Goal: Task Accomplishment & Management: Use online tool/utility

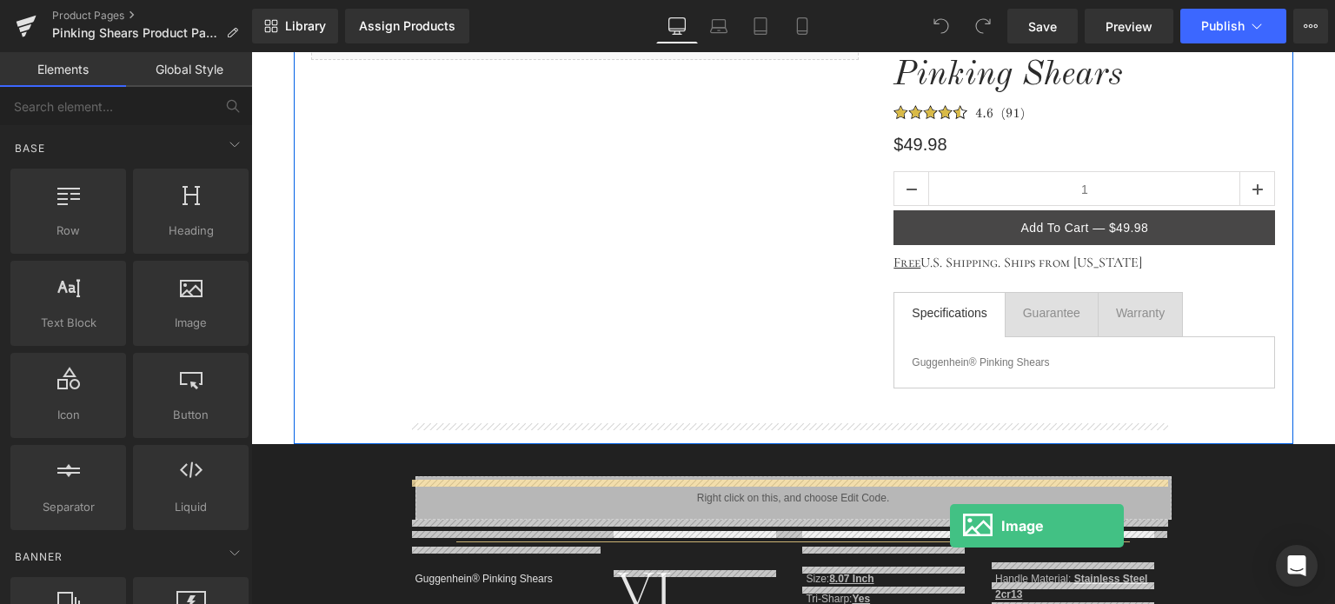
scroll to position [261, 0]
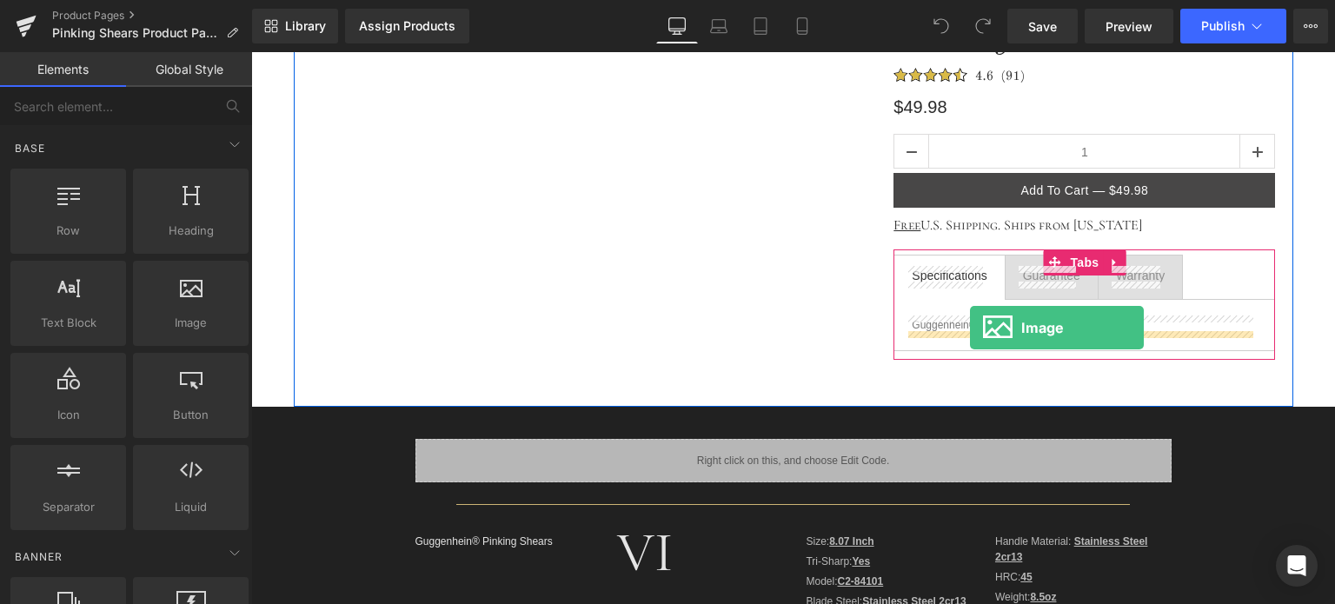
drag, startPoint x: 439, startPoint y: 357, endPoint x: 970, endPoint y: 328, distance: 532.0
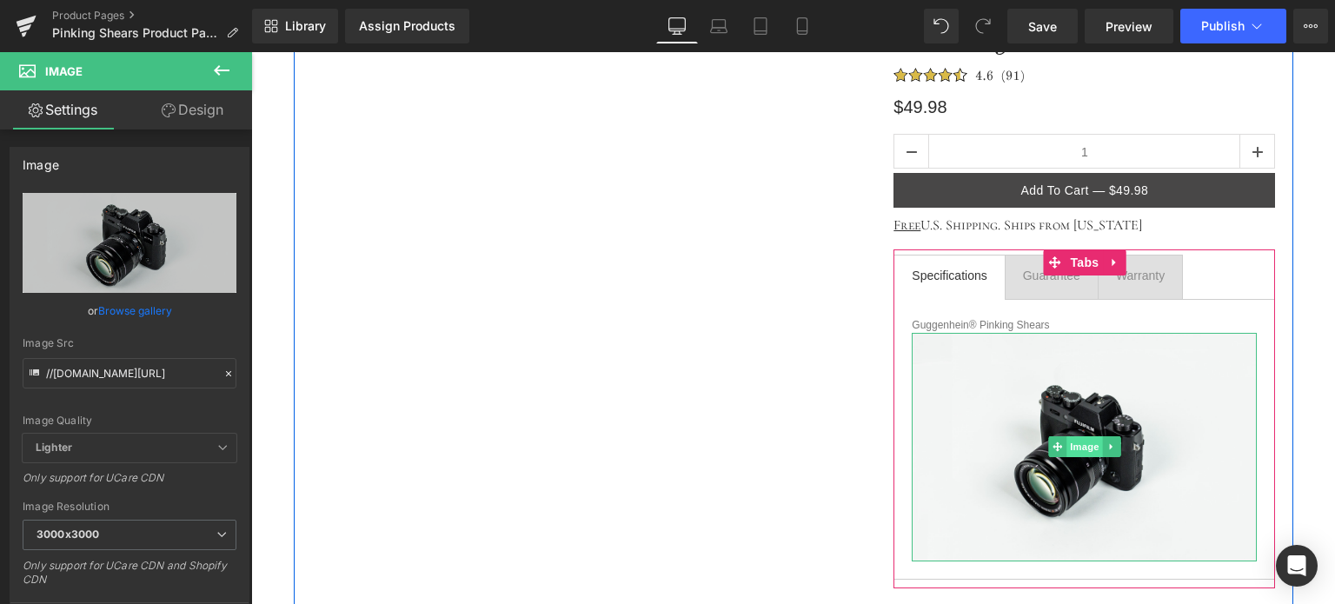
click at [1084, 449] on span "Image" at bounding box center [1085, 446] width 37 height 21
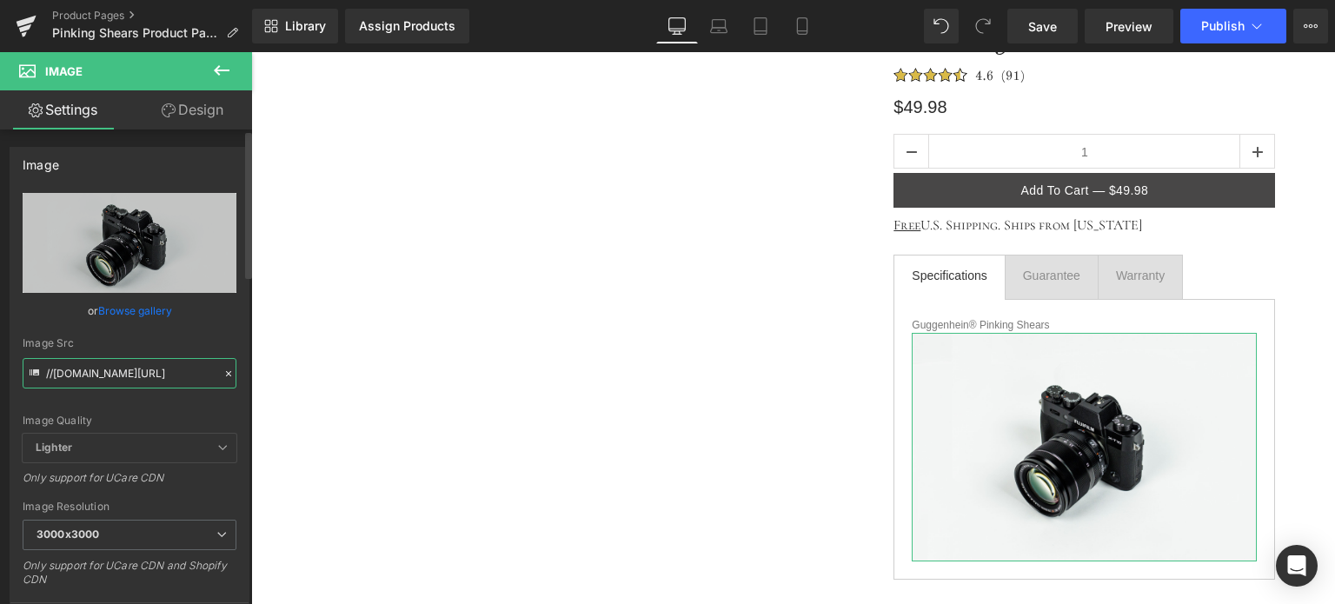
click at [103, 371] on input "//[DOMAIN_NAME][URL]" at bounding box center [130, 373] width 214 height 30
paste input "[URL][DOMAIN_NAME]"
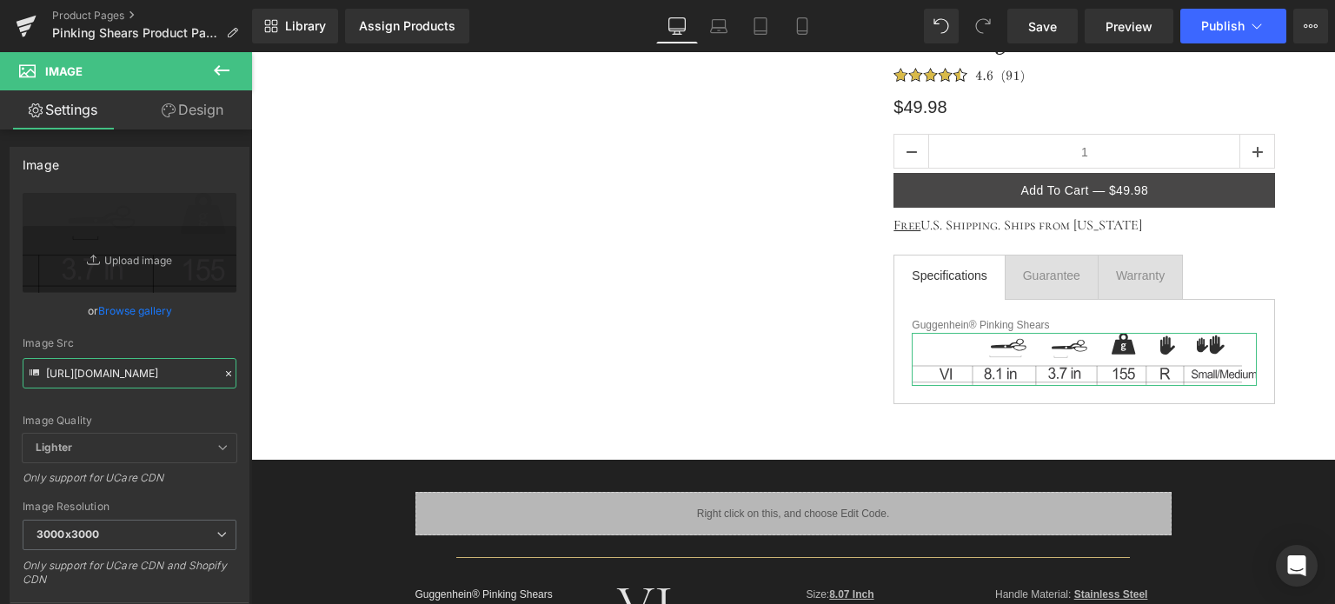
type input "[URL][DOMAIN_NAME]"
drag, startPoint x: 190, startPoint y: 115, endPoint x: 109, endPoint y: 213, distance: 127.8
click at [190, 115] on link "Design" at bounding box center [193, 109] width 126 height 39
click at [0, 0] on div "Spacing" at bounding box center [0, 0] width 0 height 0
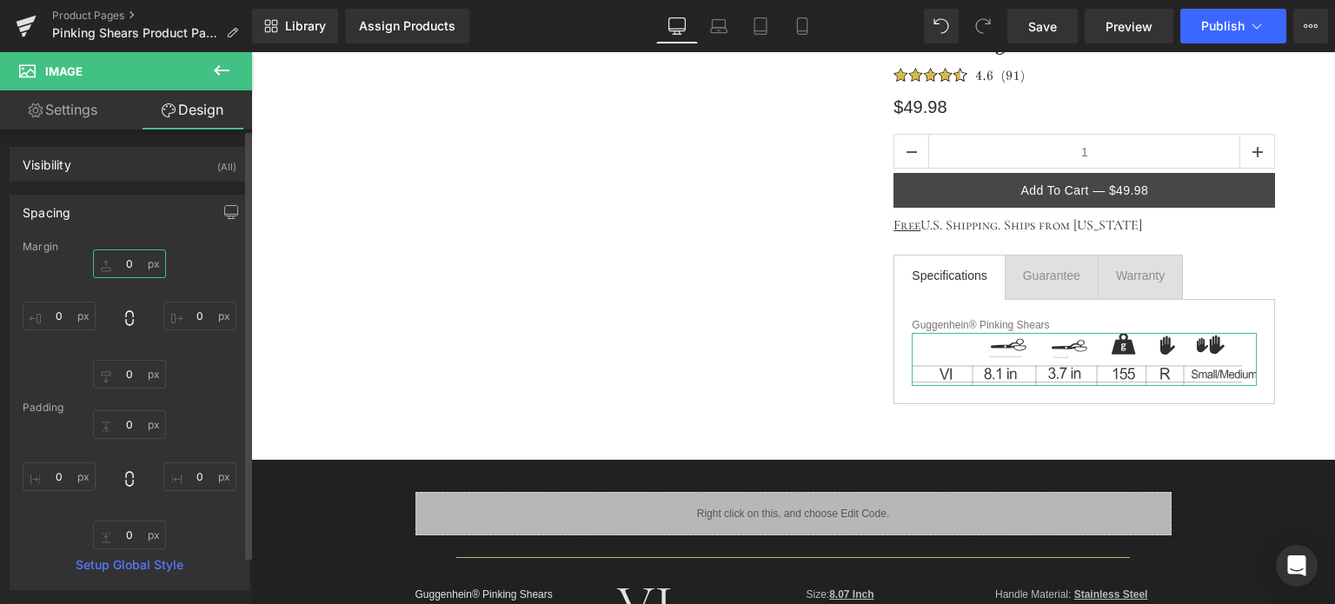
click at [130, 263] on input "0" at bounding box center [129, 263] width 73 height 29
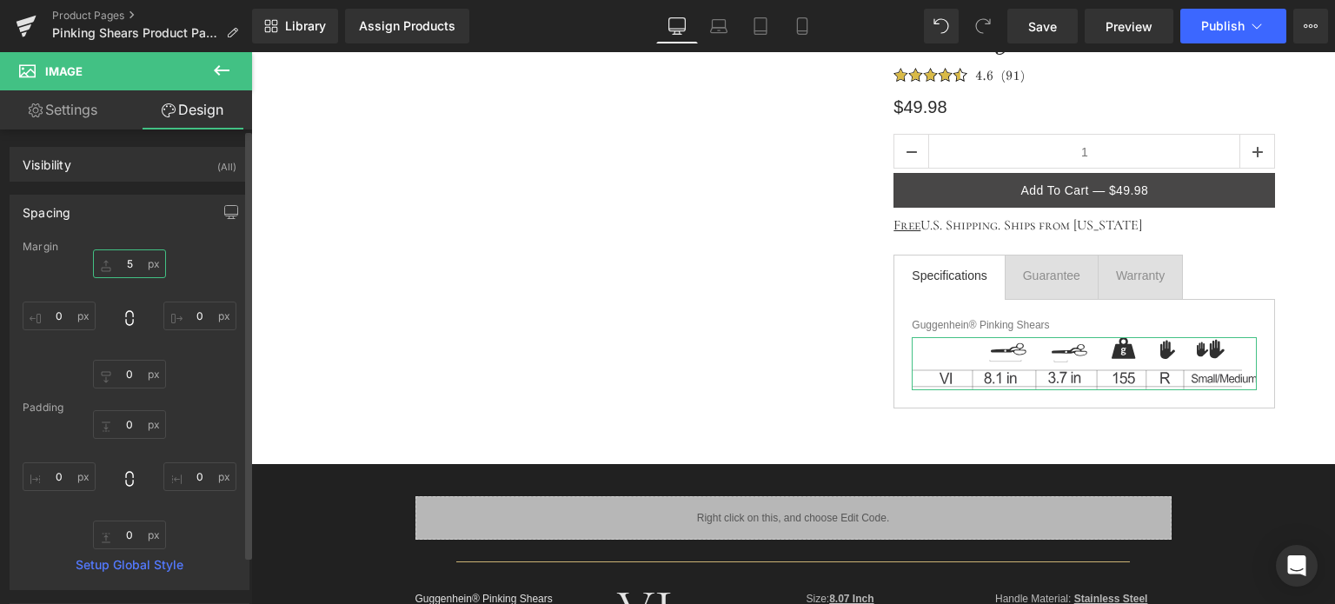
click at [123, 259] on input "5" at bounding box center [129, 263] width 73 height 29
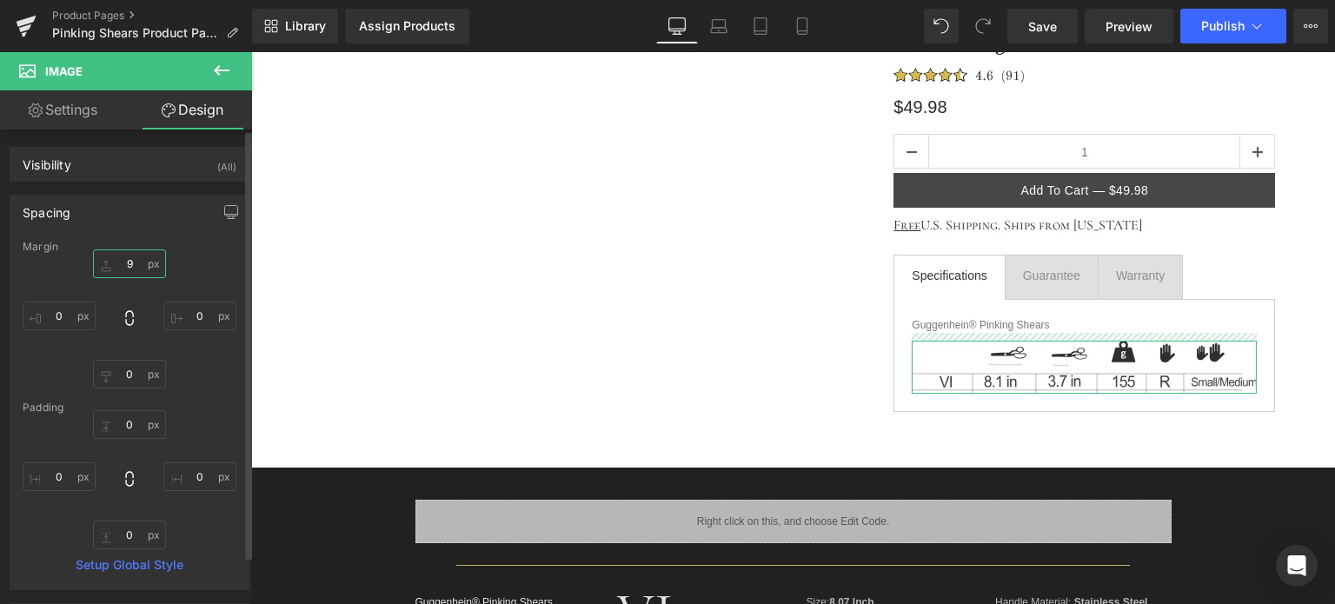
click at [126, 263] on input "9" at bounding box center [129, 263] width 73 height 29
click at [123, 265] on input "9" at bounding box center [129, 263] width 73 height 29
type input "11"
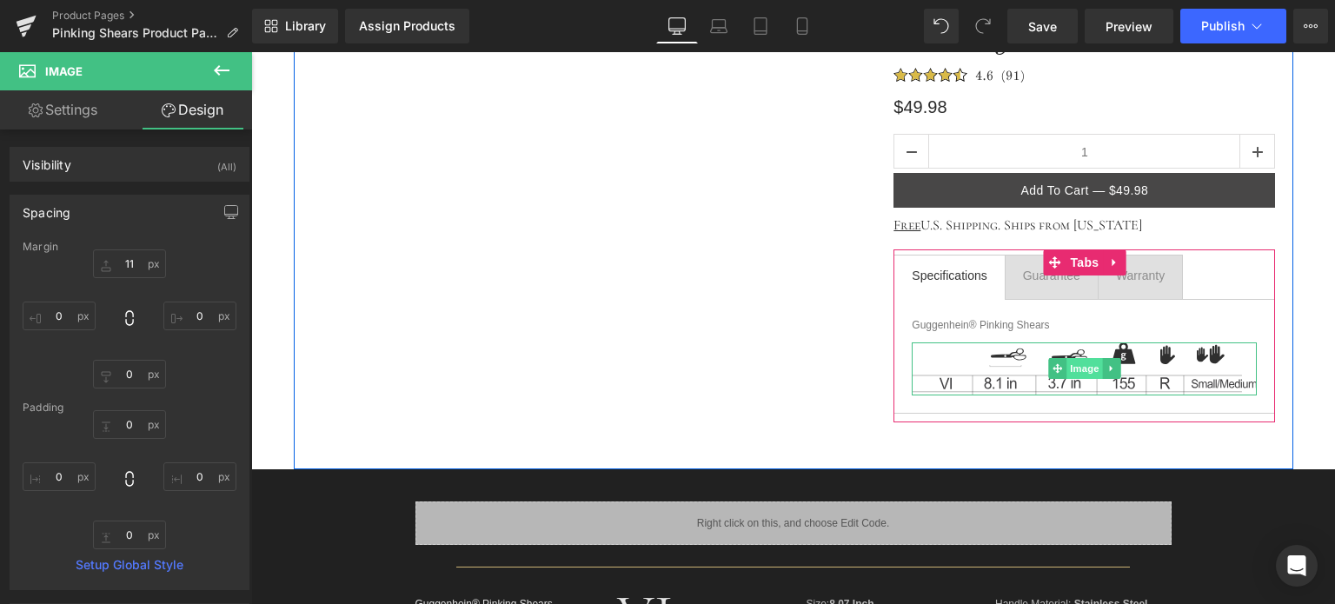
click at [1085, 372] on span "Image" at bounding box center [1085, 368] width 37 height 21
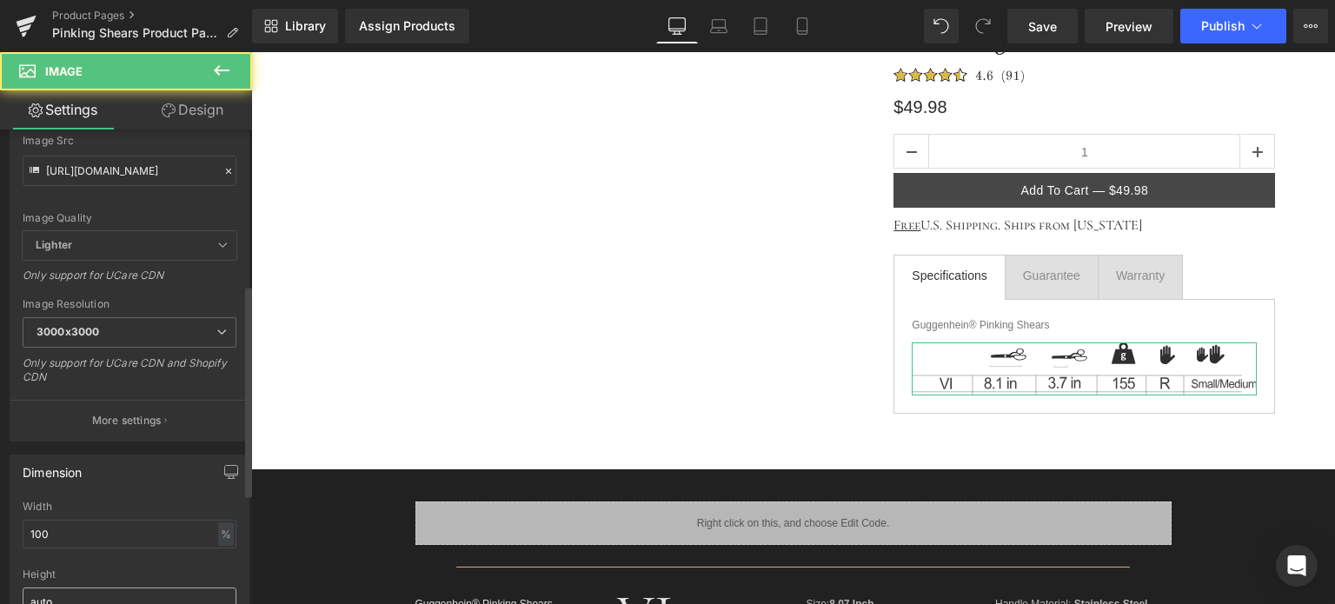
scroll to position [348, 0]
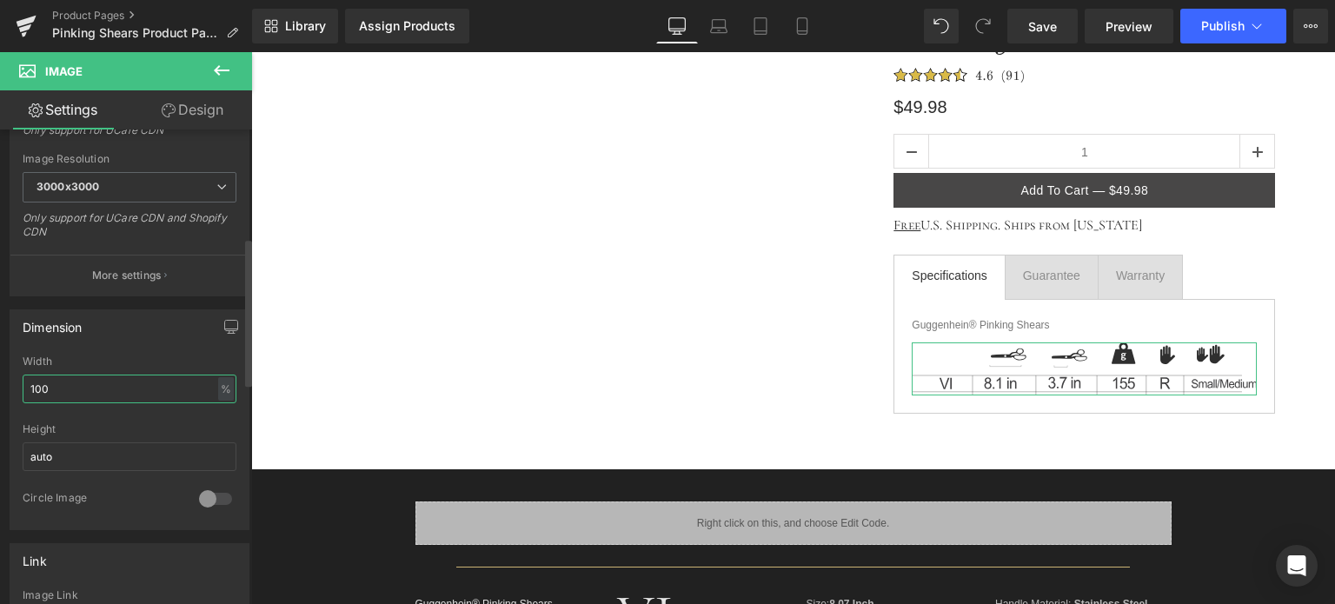
drag, startPoint x: 64, startPoint y: 391, endPoint x: 10, endPoint y: 392, distance: 54.8
click at [10, 392] on div "Dimension 100% Width 100 % % px auto Height auto 0 Circle Image" at bounding box center [130, 419] width 240 height 221
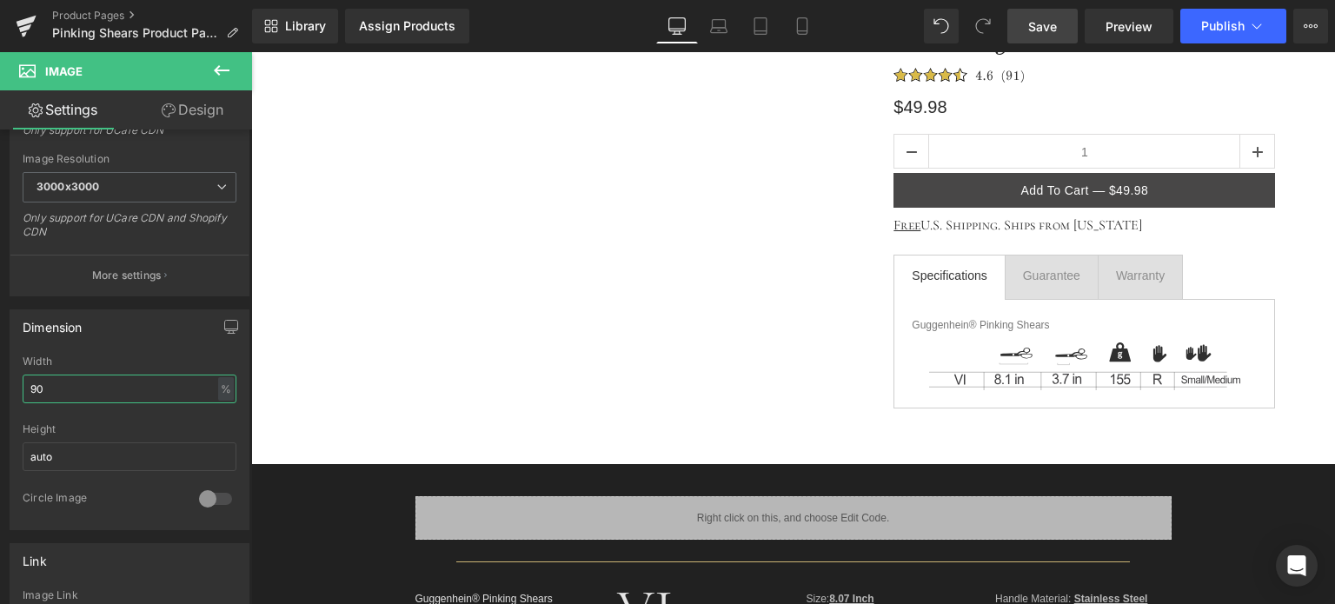
type input "90"
click at [1043, 20] on span "Save" at bounding box center [1042, 26] width 29 height 18
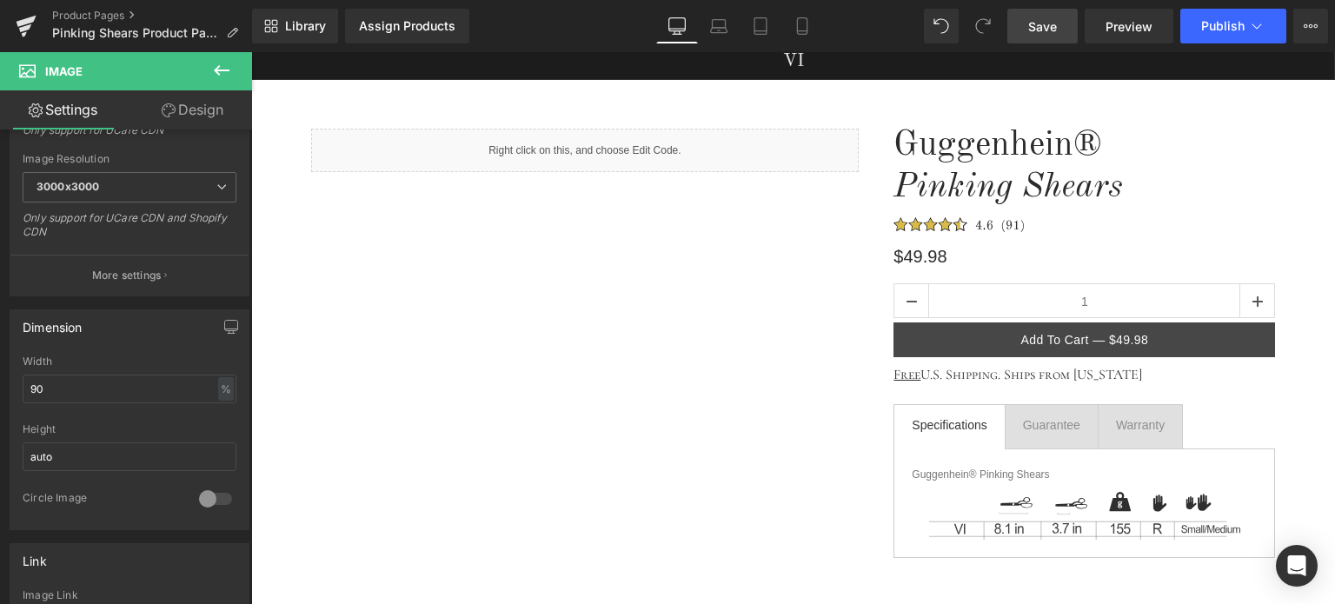
scroll to position [87, 0]
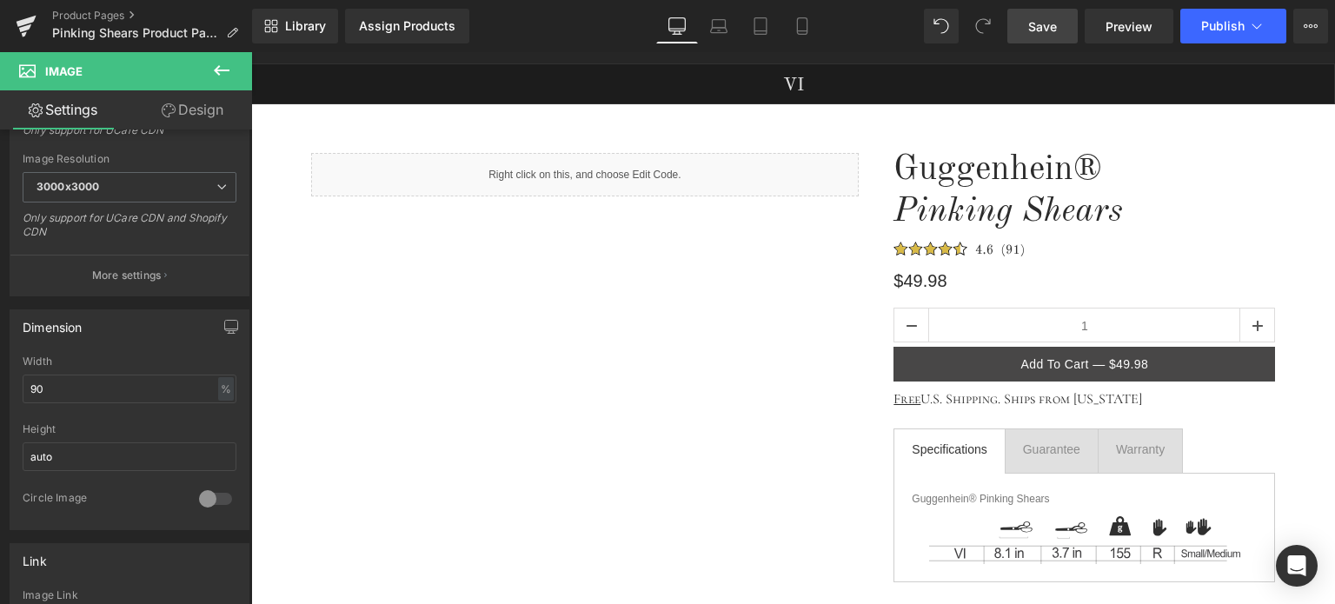
click at [1045, 26] on span "Save" at bounding box center [1042, 26] width 29 height 18
click at [1045, 22] on span "Save" at bounding box center [1042, 26] width 29 height 18
